Goal: Navigation & Orientation: Find specific page/section

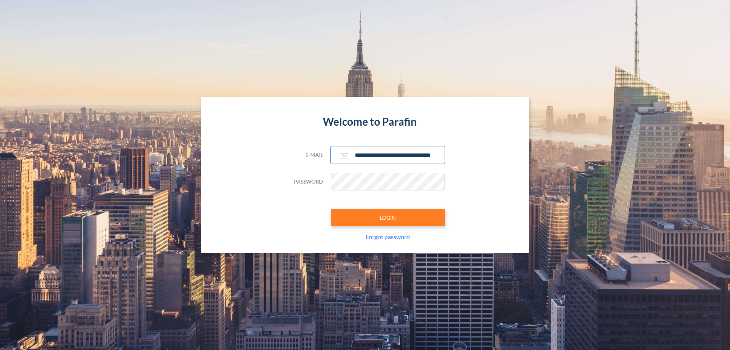
type input "**********"
click at [388, 217] on button "LOGIN" at bounding box center [388, 216] width 114 height 17
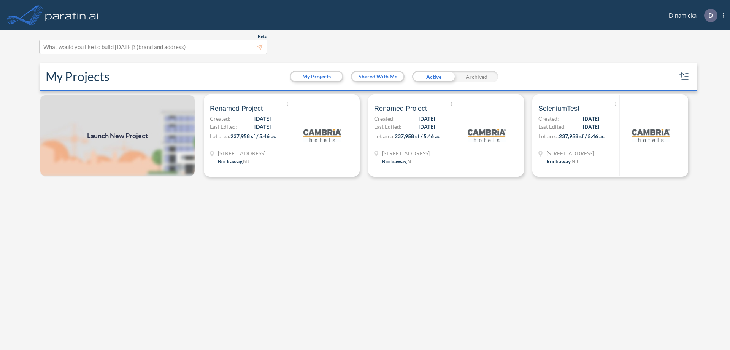
scroll to position [2, 0]
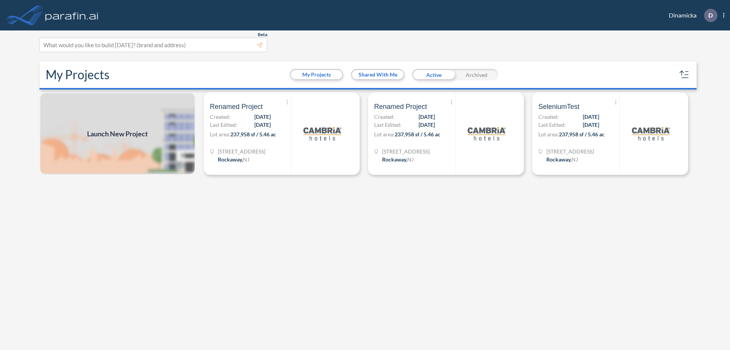
click at [477, 75] on div "Archived" at bounding box center [476, 74] width 43 height 11
